Goal: Navigation & Orientation: Find specific page/section

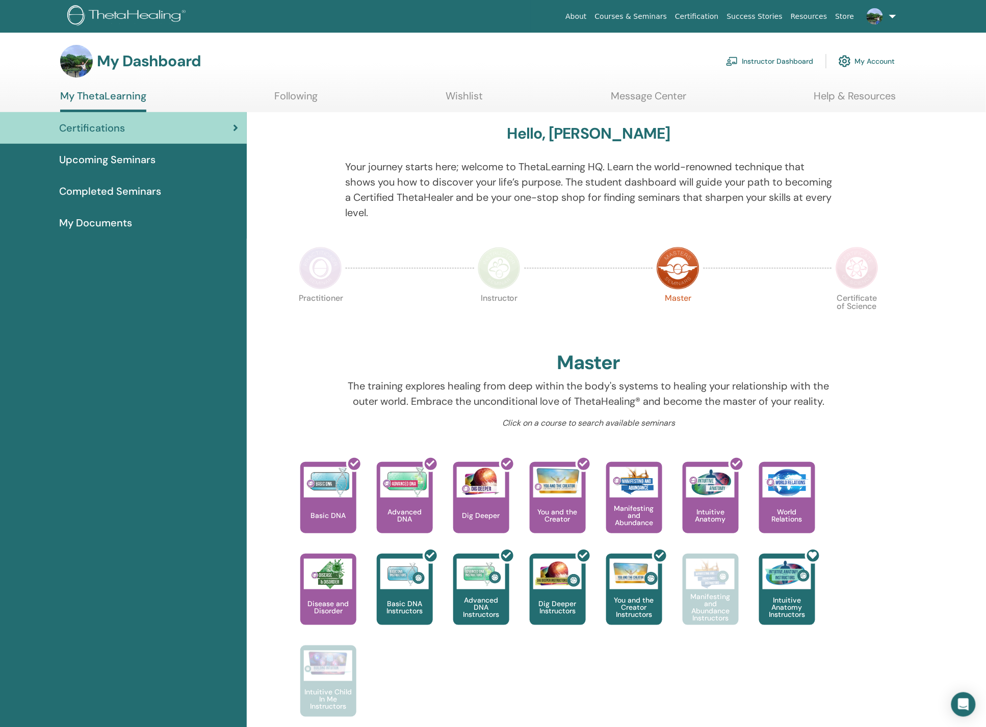
click at [768, 62] on link "Instructor Dashboard" at bounding box center [770, 61] width 88 height 22
click at [922, 533] on div "Hello, [PERSON_NAME] Your journey starts here; welcome to ThetaLearning HQ. Lea…" at bounding box center [617, 486] width 740 height 749
